Goal: Transaction & Acquisition: Purchase product/service

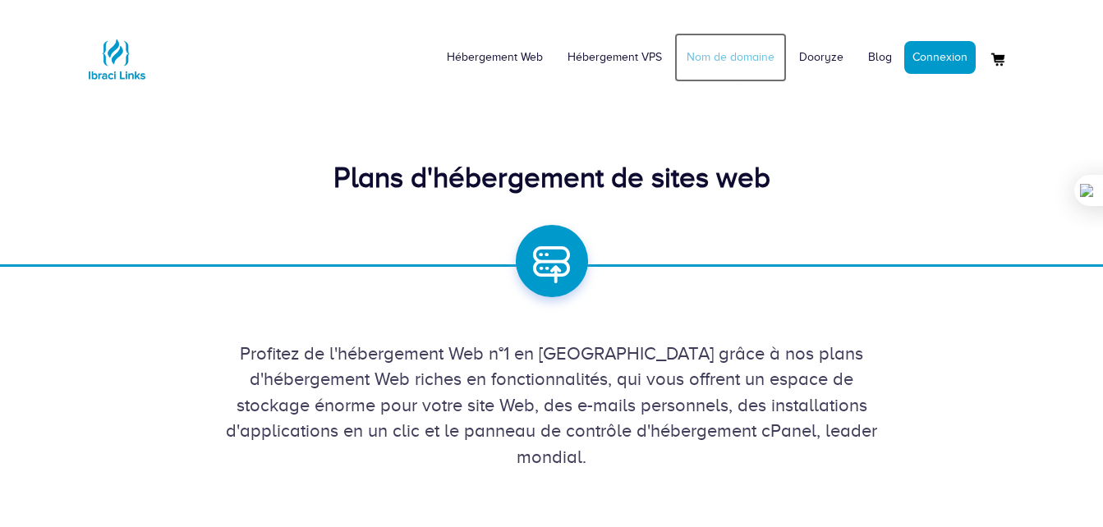
click at [737, 56] on link "Nom de domaine" at bounding box center [730, 57] width 113 height 49
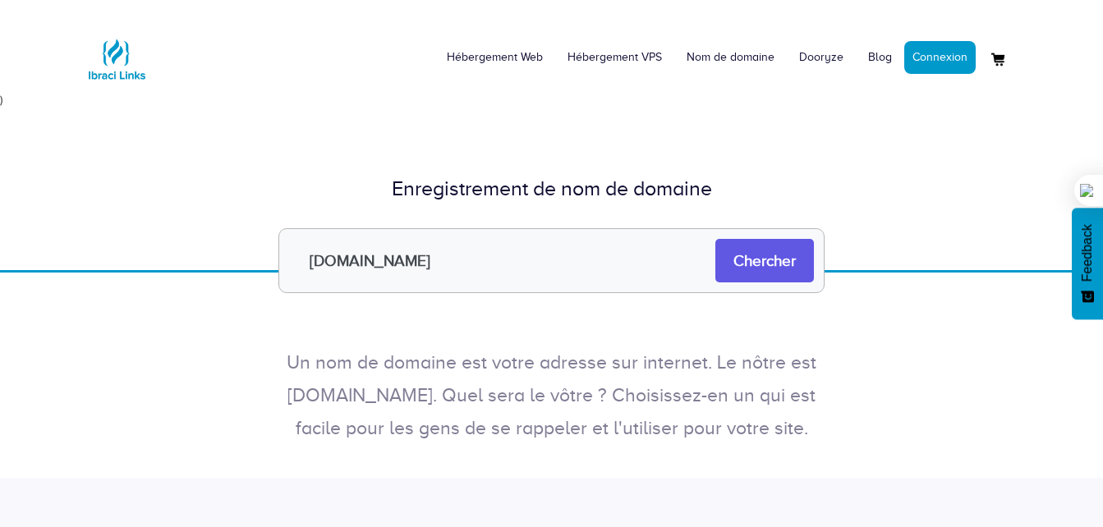
type input "[DOMAIN_NAME]"
click at [752, 263] on input "Chercher" at bounding box center [764, 261] width 99 height 44
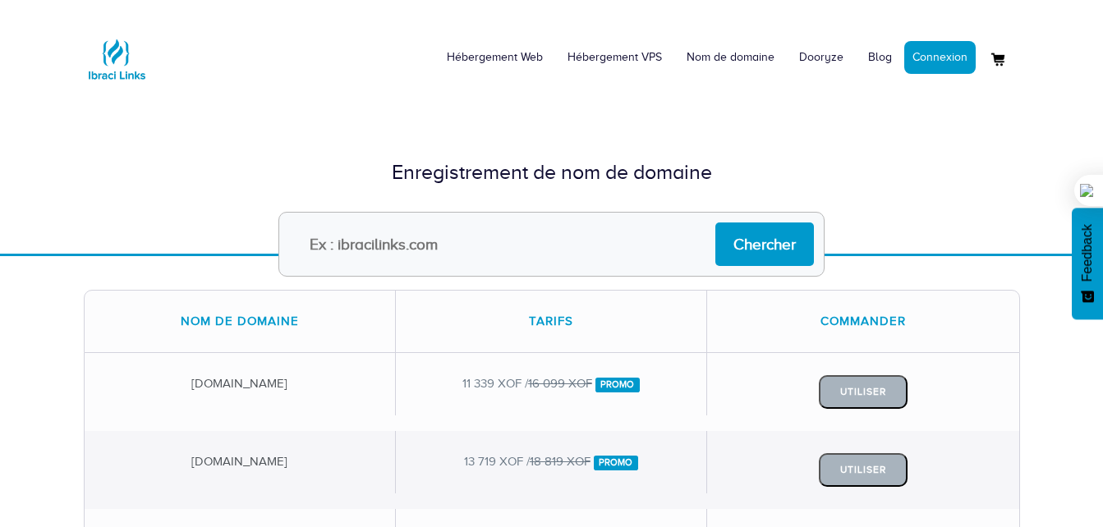
click at [290, 94] on div "Enregistrement de nom de domaine Chercher" at bounding box center [551, 173] width 1103 height 162
click at [822, 53] on link "Dooryze" at bounding box center [821, 57] width 69 height 49
click at [875, 56] on link "Blog" at bounding box center [880, 57] width 48 height 49
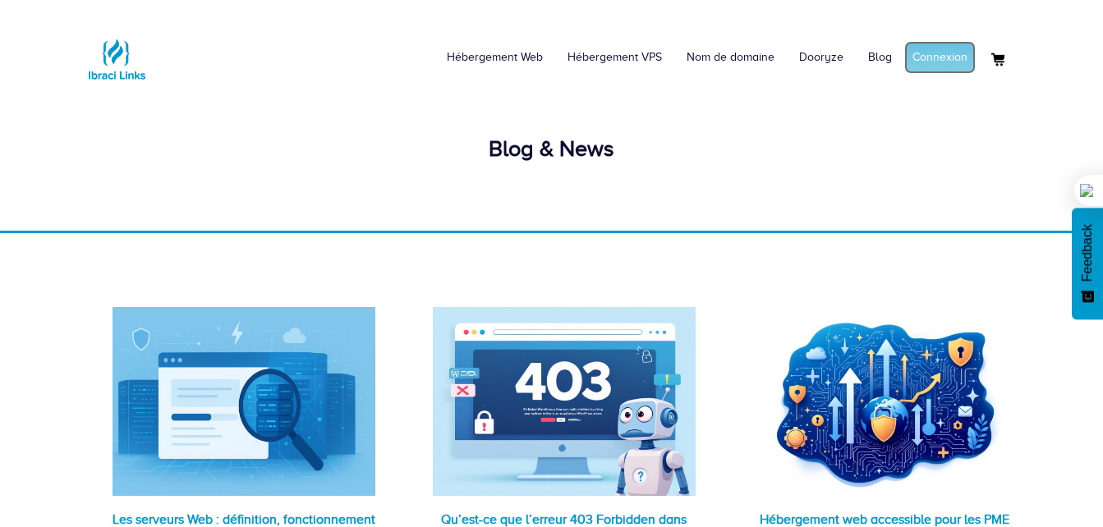
click at [944, 55] on link "Connexion" at bounding box center [939, 57] width 71 height 33
